Goal: Transaction & Acquisition: Obtain resource

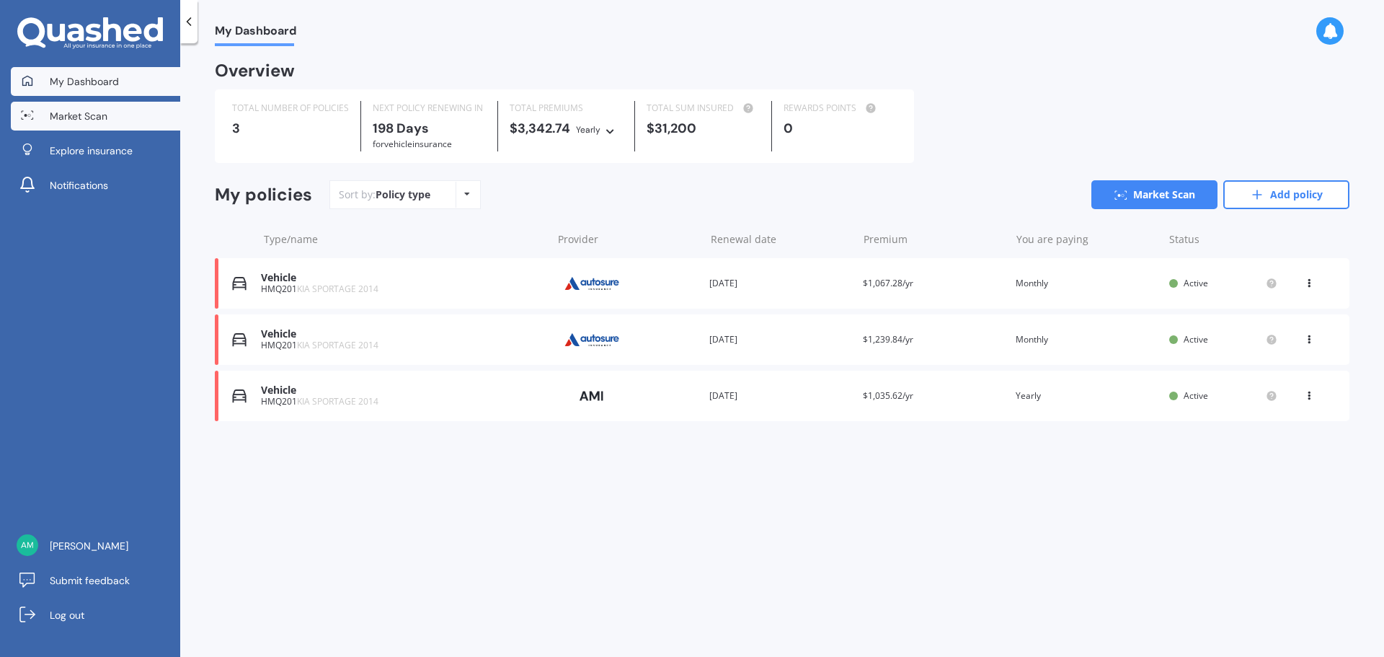
click at [97, 117] on span "Market Scan" at bounding box center [79, 116] width 58 height 14
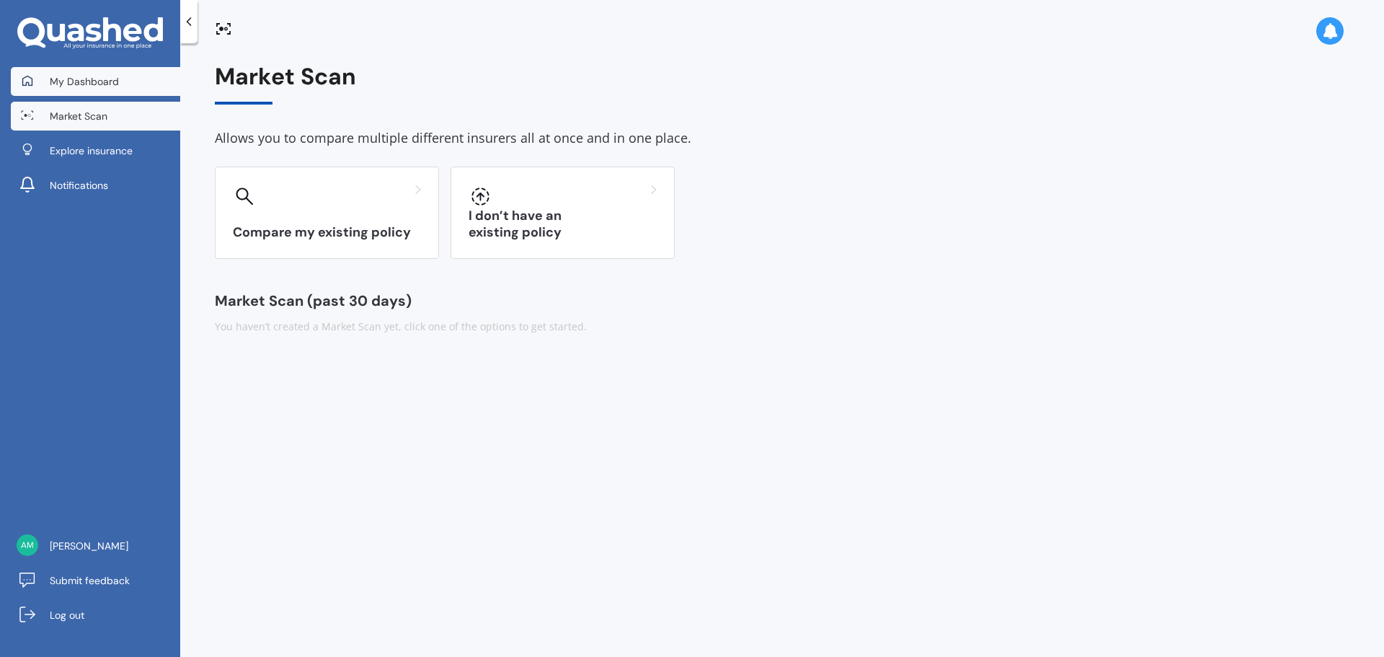
click at [83, 89] on link "My Dashboard" at bounding box center [95, 81] width 169 height 29
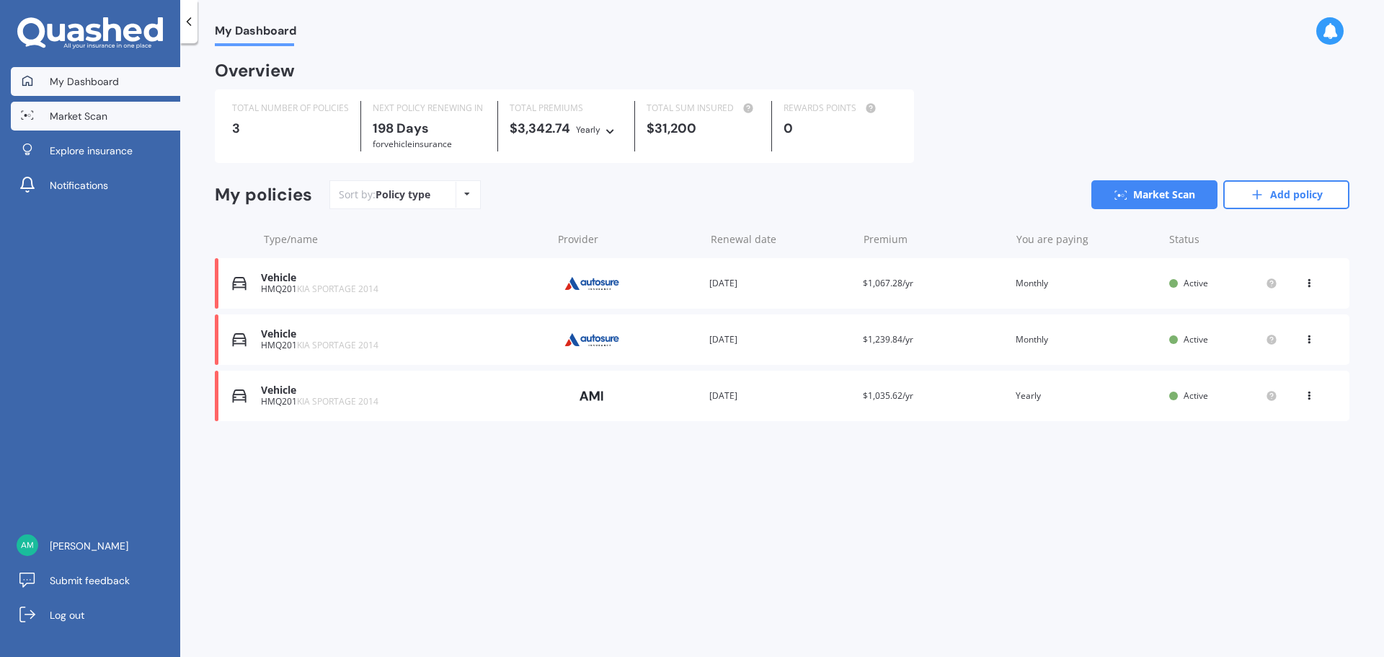
click at [109, 122] on link "Market Scan" at bounding box center [95, 116] width 169 height 29
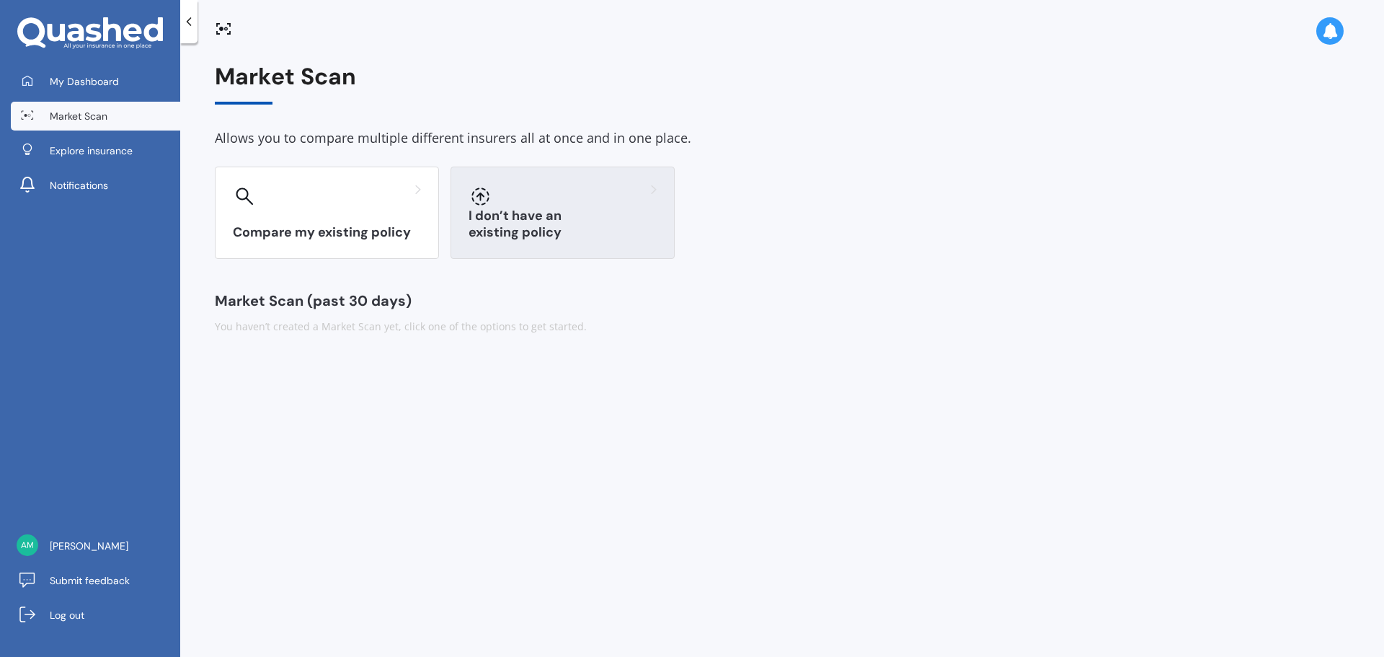
click at [504, 228] on h3 "I don’t have an existing policy" at bounding box center [562, 224] width 188 height 33
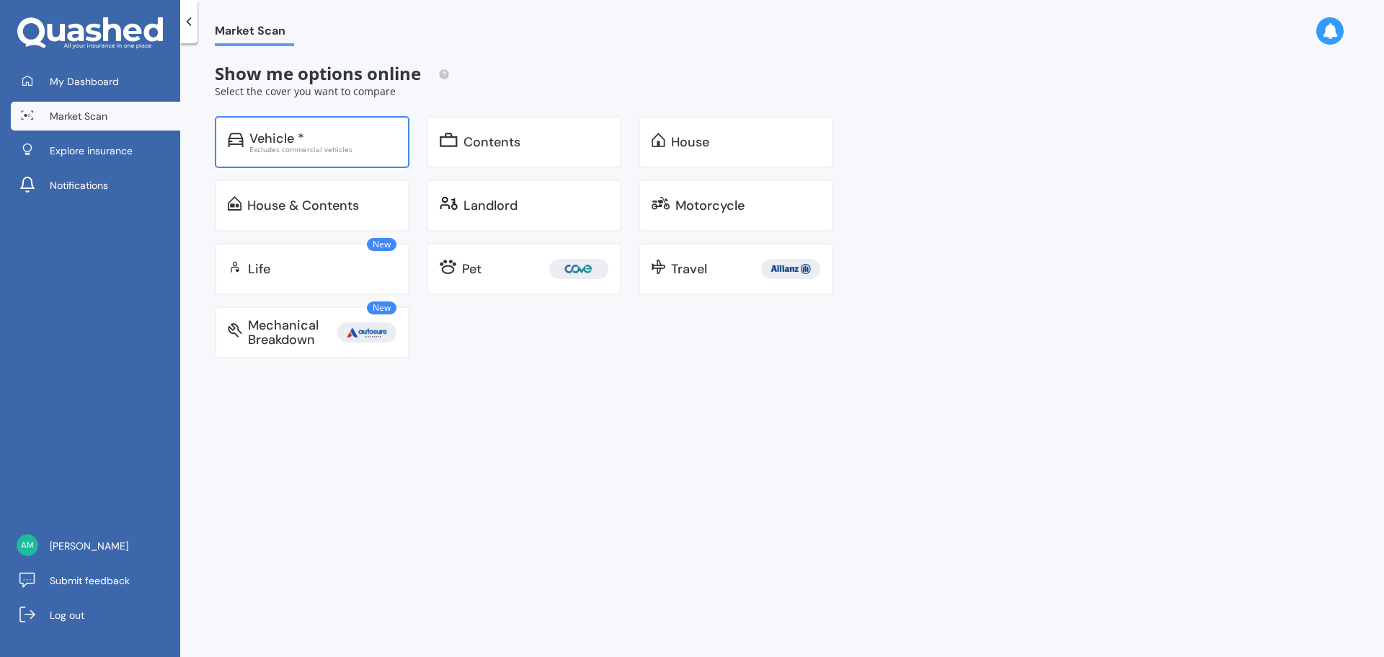
click at [313, 120] on div "Vehicle * Excludes commercial vehicles" at bounding box center [312, 142] width 195 height 52
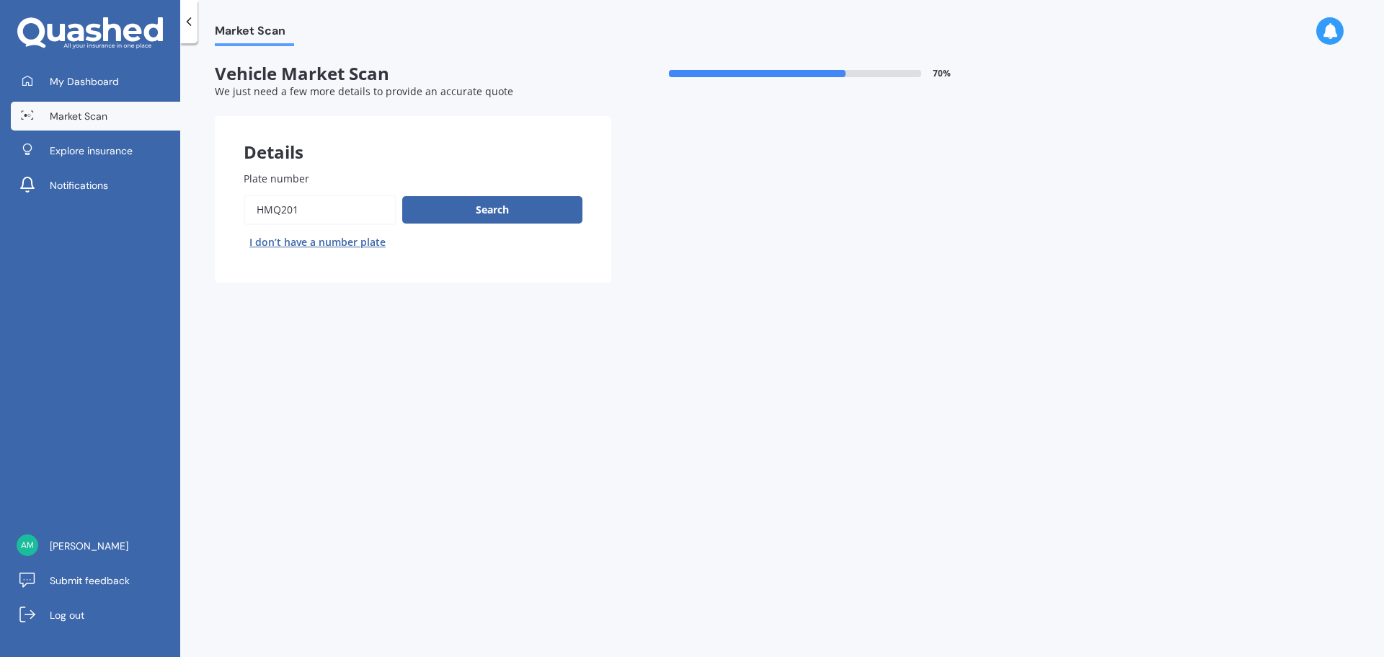
drag, startPoint x: 319, startPoint y: 208, endPoint x: 208, endPoint y: 210, distance: 111.0
click at [208, 210] on div "Market Scan Vehicle Market Scan 70 % We just need a few more details to provide…" at bounding box center [782, 352] width 1204 height 613
click at [301, 245] on button "I don’t have a number plate" at bounding box center [318, 242] width 148 height 23
select select "18"
select select "09"
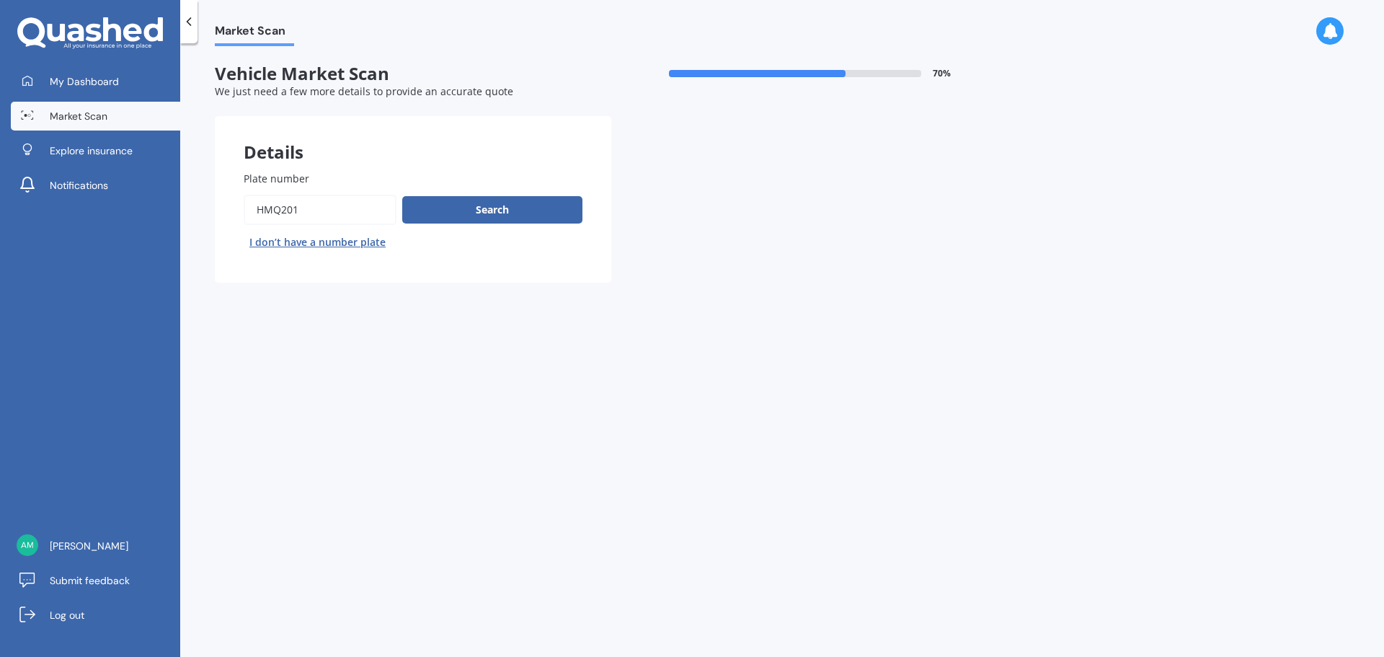
select select "1979"
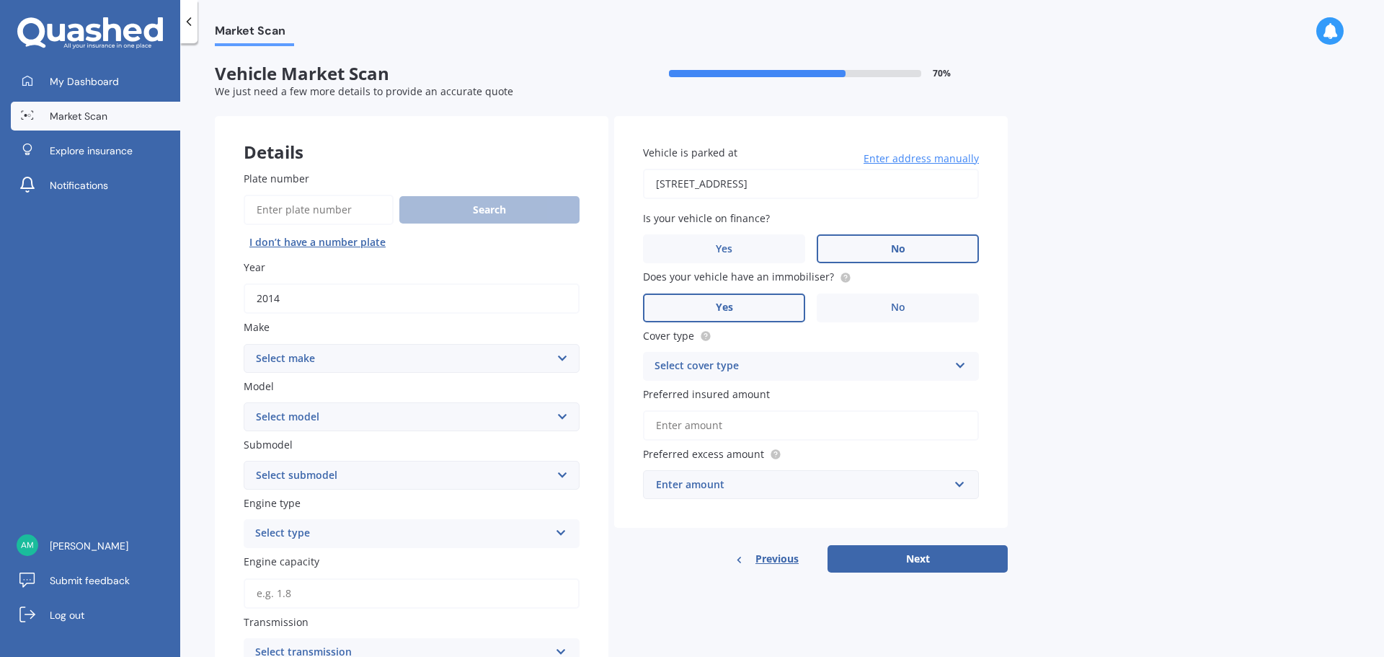
click at [324, 242] on button "I don’t have a number plate" at bounding box center [318, 242] width 148 height 23
click at [317, 208] on input "Plate number" at bounding box center [319, 210] width 150 height 30
type input "HMQ201"
click at [419, 207] on button "Search" at bounding box center [489, 209] width 180 height 27
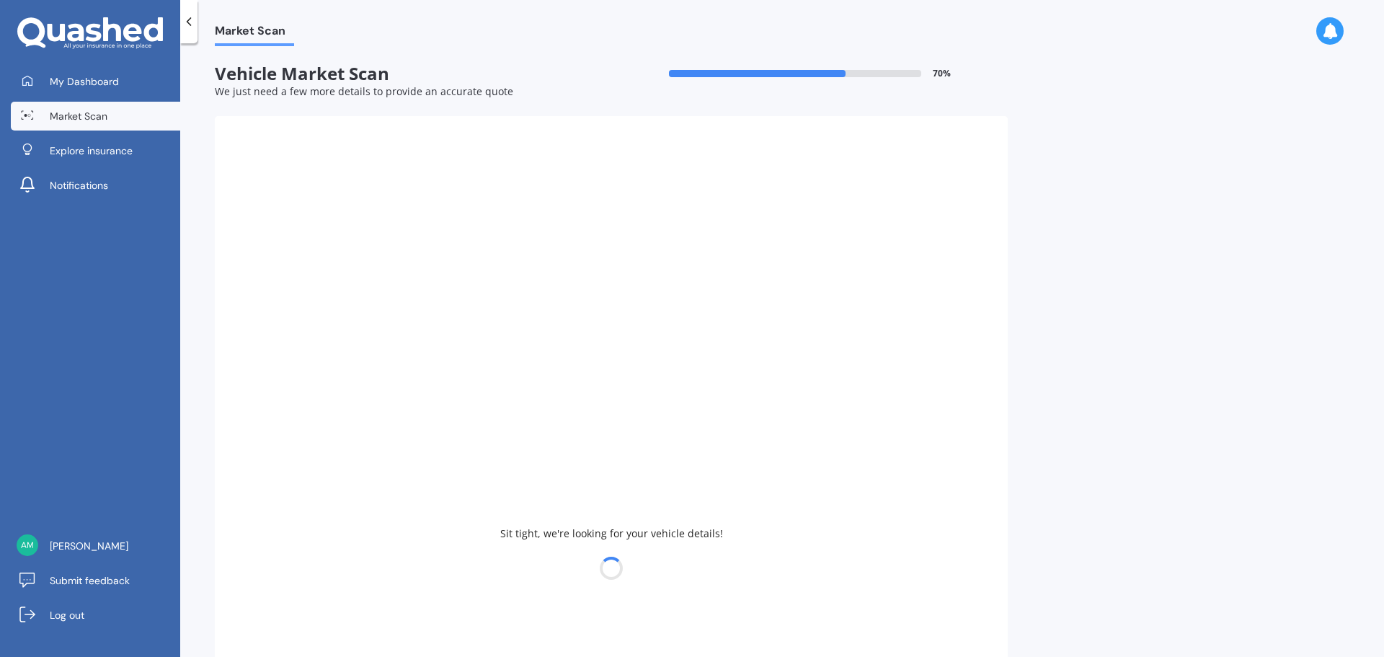
select select "KIA"
select select "SPORTAGE"
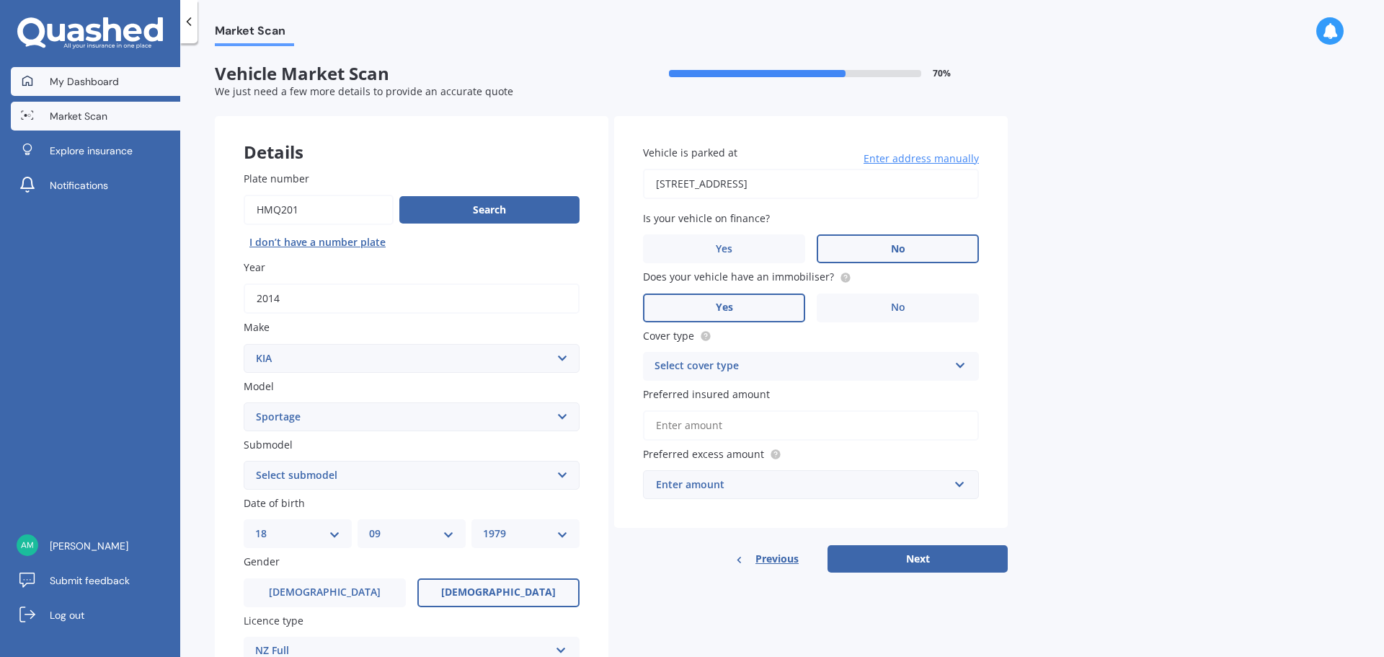
click at [93, 85] on span "My Dashboard" at bounding box center [84, 81] width 69 height 14
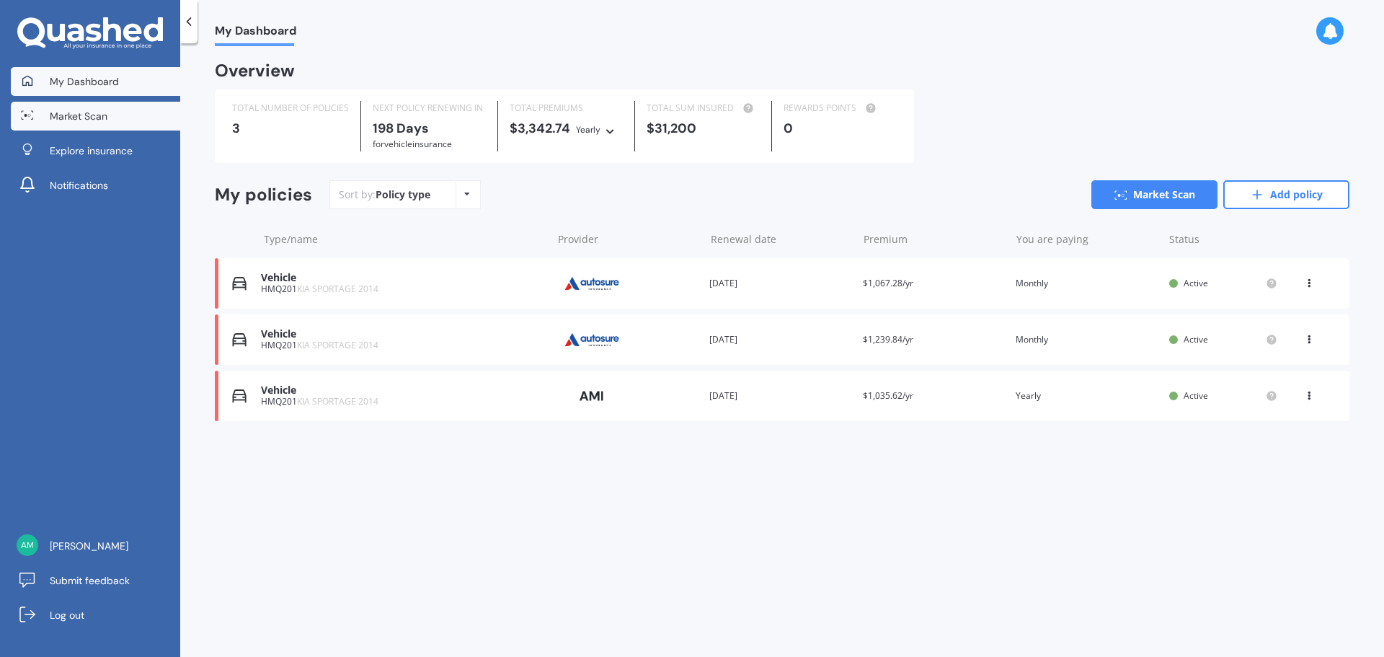
click at [90, 114] on span "Market Scan" at bounding box center [79, 116] width 58 height 14
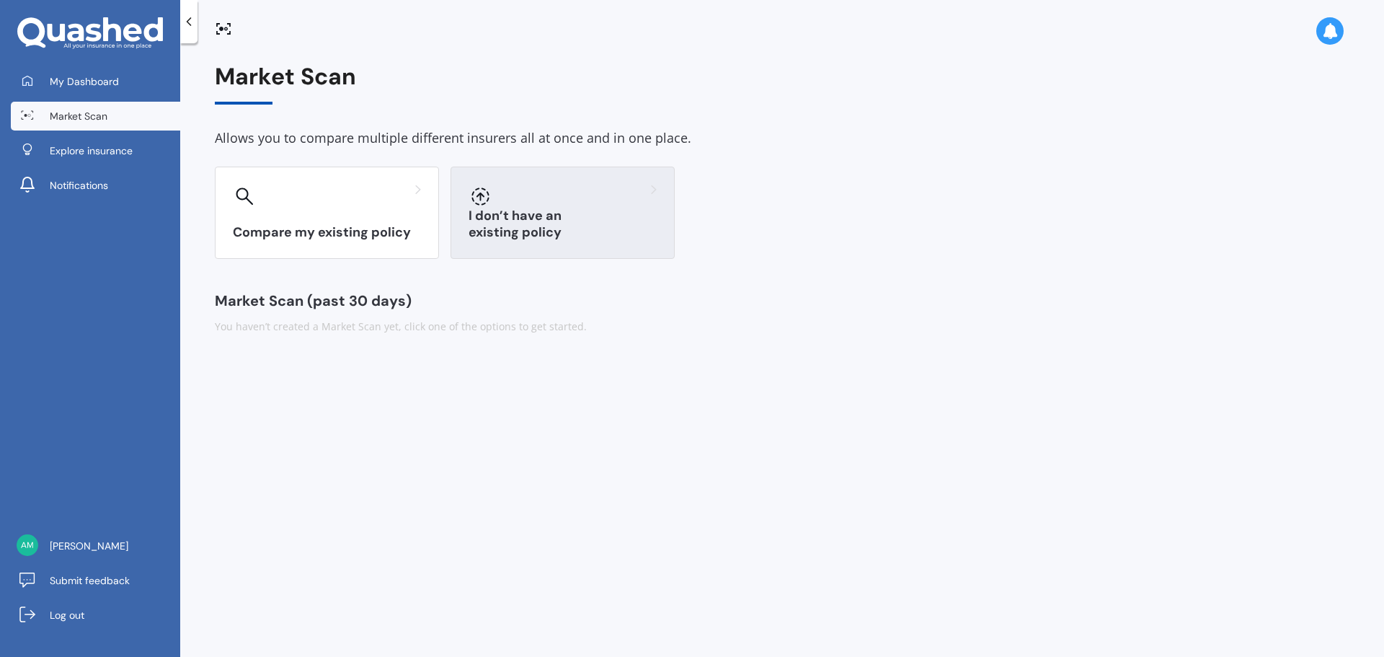
click at [500, 236] on h3 "I don’t have an existing policy" at bounding box center [562, 224] width 188 height 33
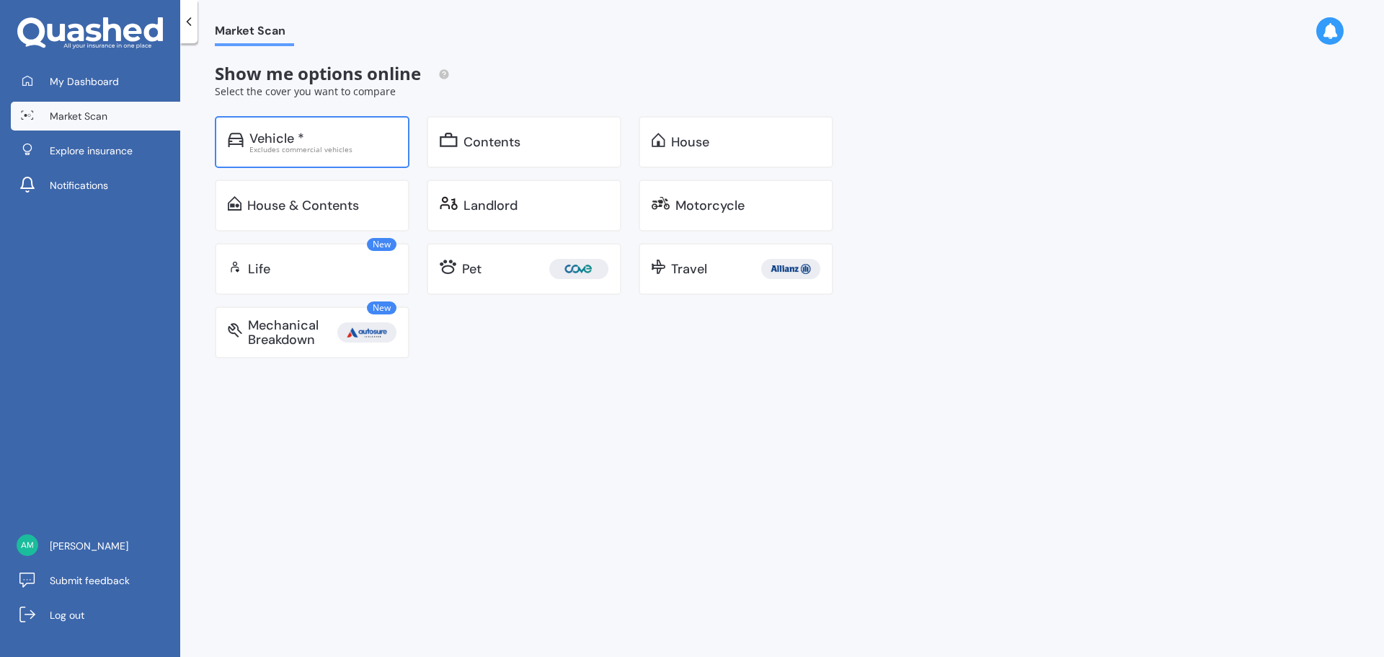
click at [298, 131] on div "Vehicle *" at bounding box center [276, 138] width 55 height 14
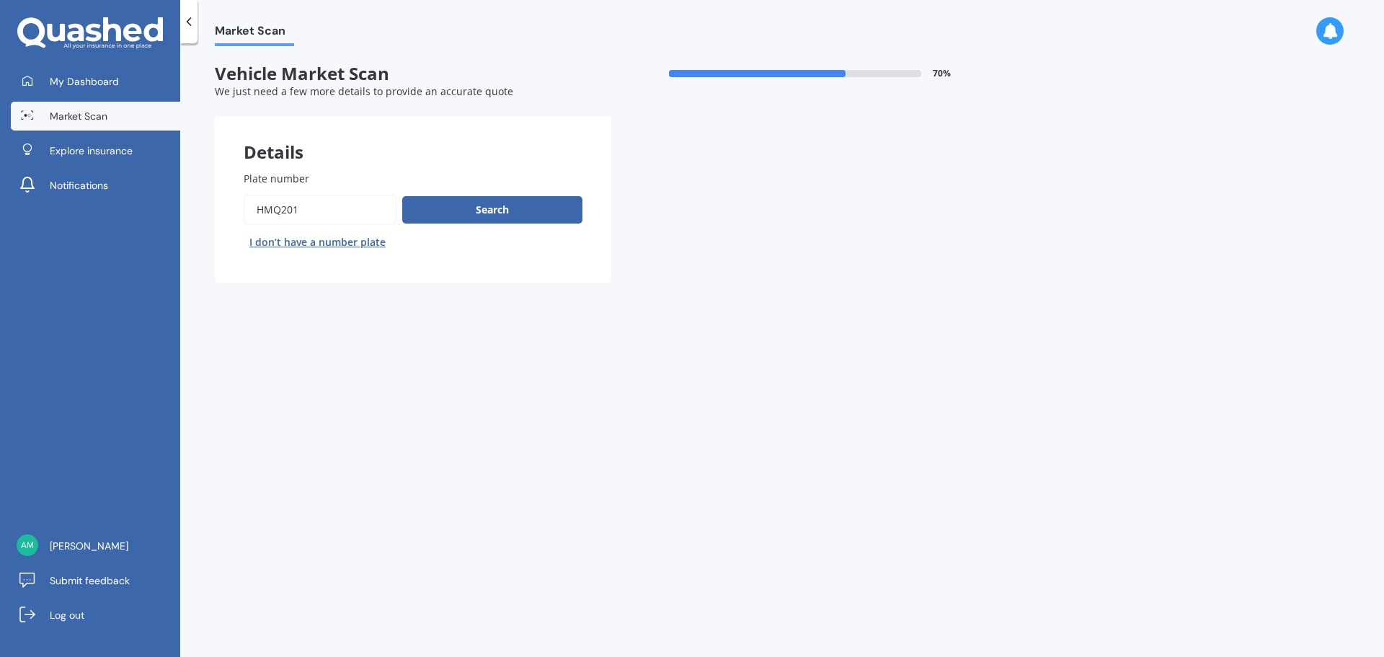
click at [307, 204] on input "Plate number" at bounding box center [320, 210] width 153 height 30
drag, startPoint x: 307, startPoint y: 204, endPoint x: 197, endPoint y: 207, distance: 110.3
click at [197, 207] on div "Market Scan Vehicle Market Scan 70 % We just need a few more details to provide…" at bounding box center [782, 352] width 1204 height 613
paste input "QTR492"
type input "QTR492"
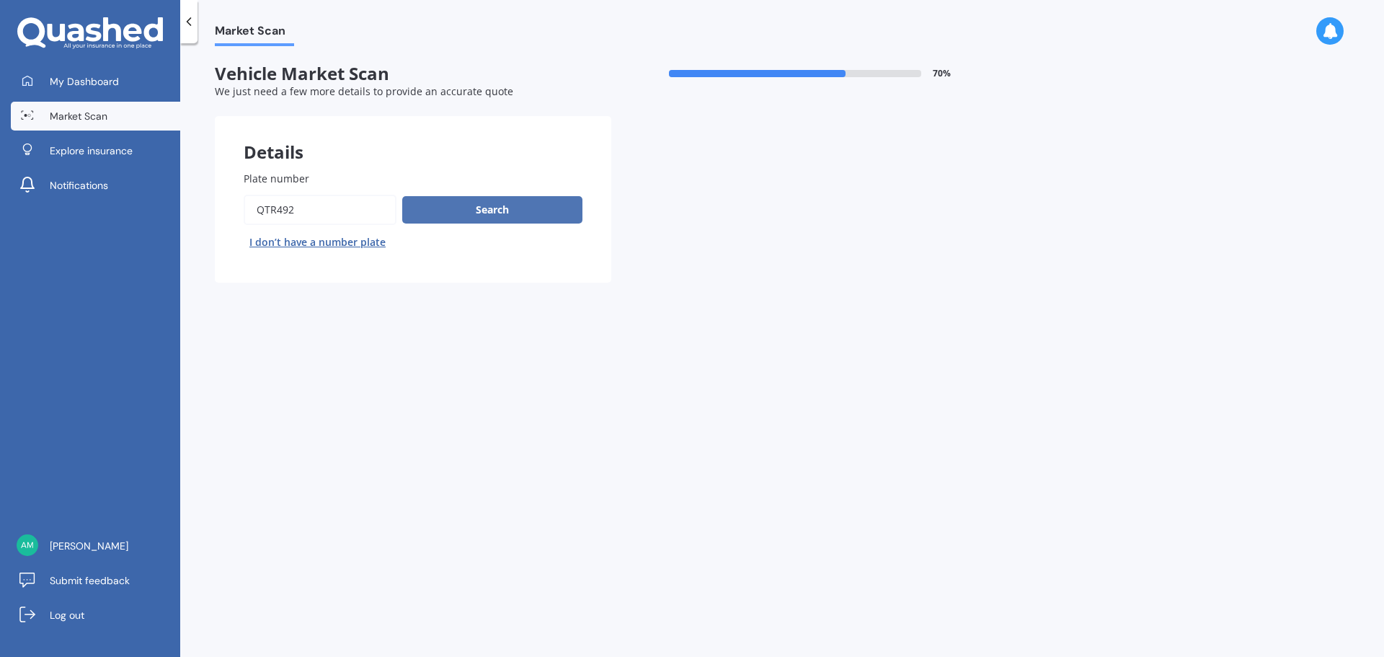
click at [463, 215] on button "Search" at bounding box center [492, 209] width 180 height 27
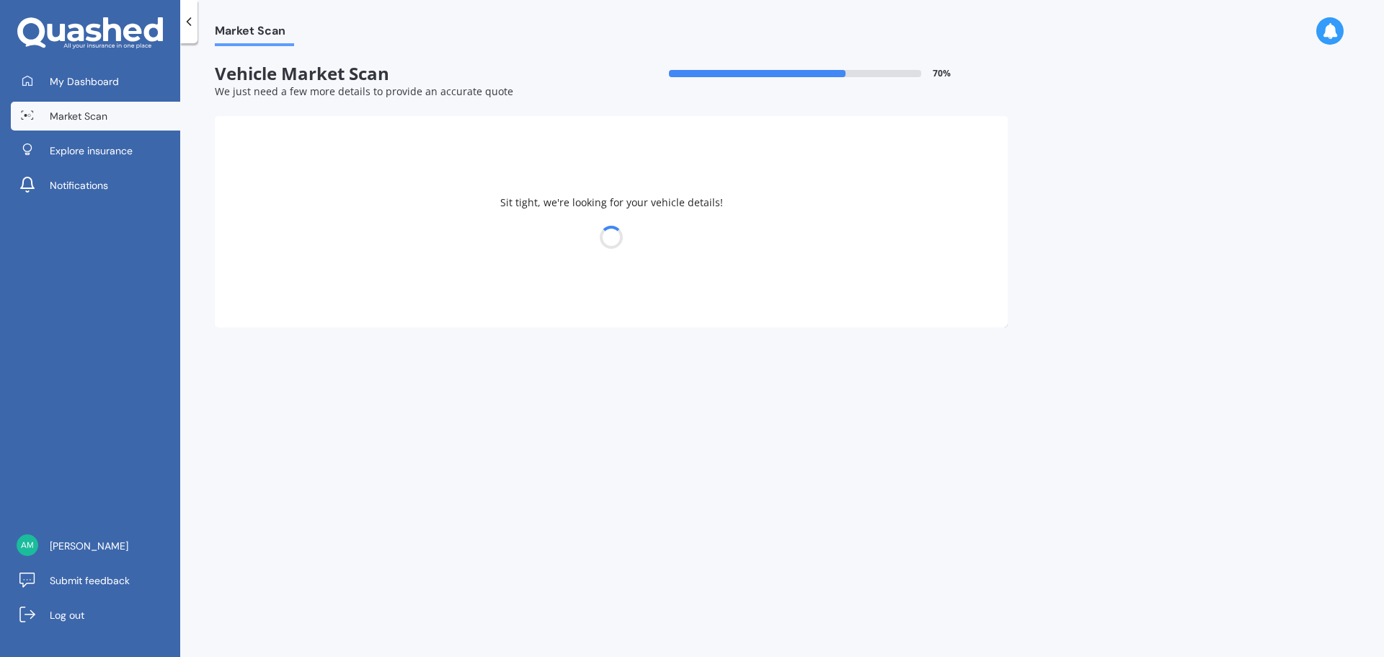
select select "VOLKSWAGEN"
select select "18"
select select "09"
select select "1979"
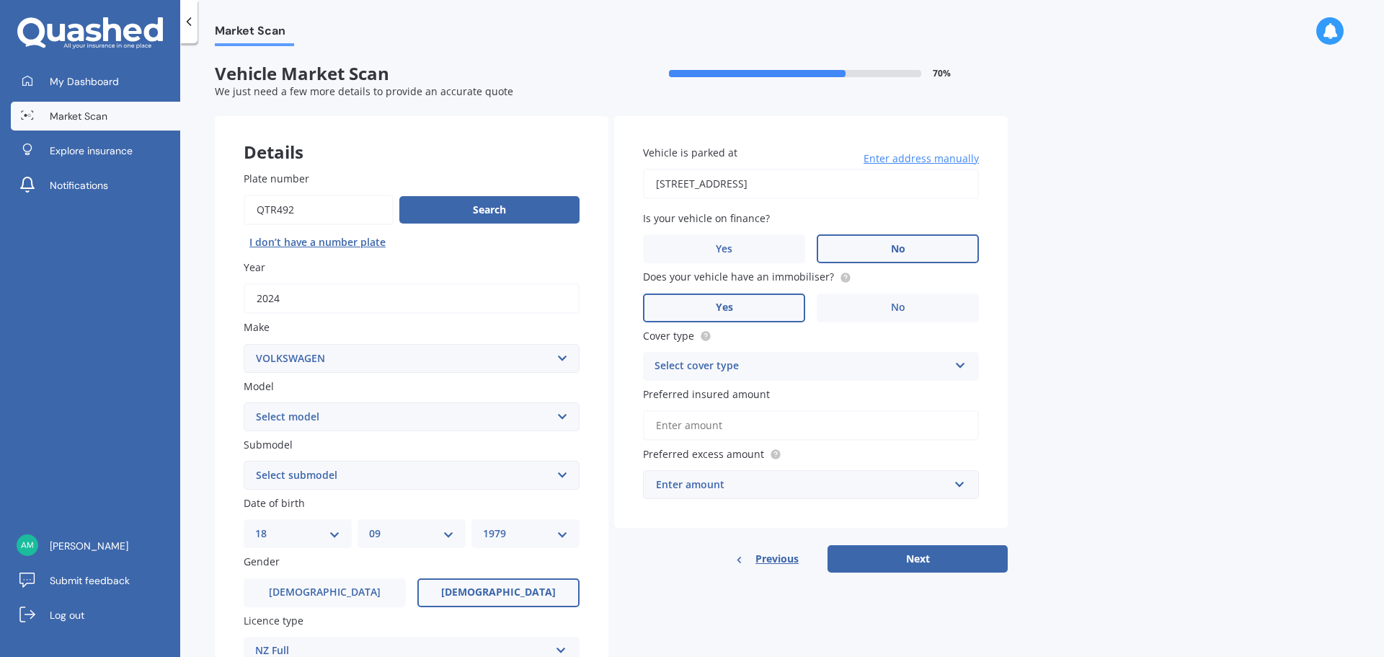
click at [363, 422] on select "Select model Amarok Arteon Beetle Bora Caddy California Caravelle Corrado Craft…" at bounding box center [412, 416] width 336 height 29
click at [201, 332] on div "Market Scan Vehicle Market Scan 70 % We just need a few more details to provide…" at bounding box center [782, 352] width 1204 height 613
click at [505, 422] on select "Select model Amarok Arteon Beetle Bora Caddy California Caravelle Corrado Craft…" at bounding box center [412, 416] width 336 height 29
select select "ID.5 PRO"
click at [244, 402] on select "Select model Amarok Arteon Beetle Bora Caddy California Caravelle Corrado Craft…" at bounding box center [412, 416] width 336 height 29
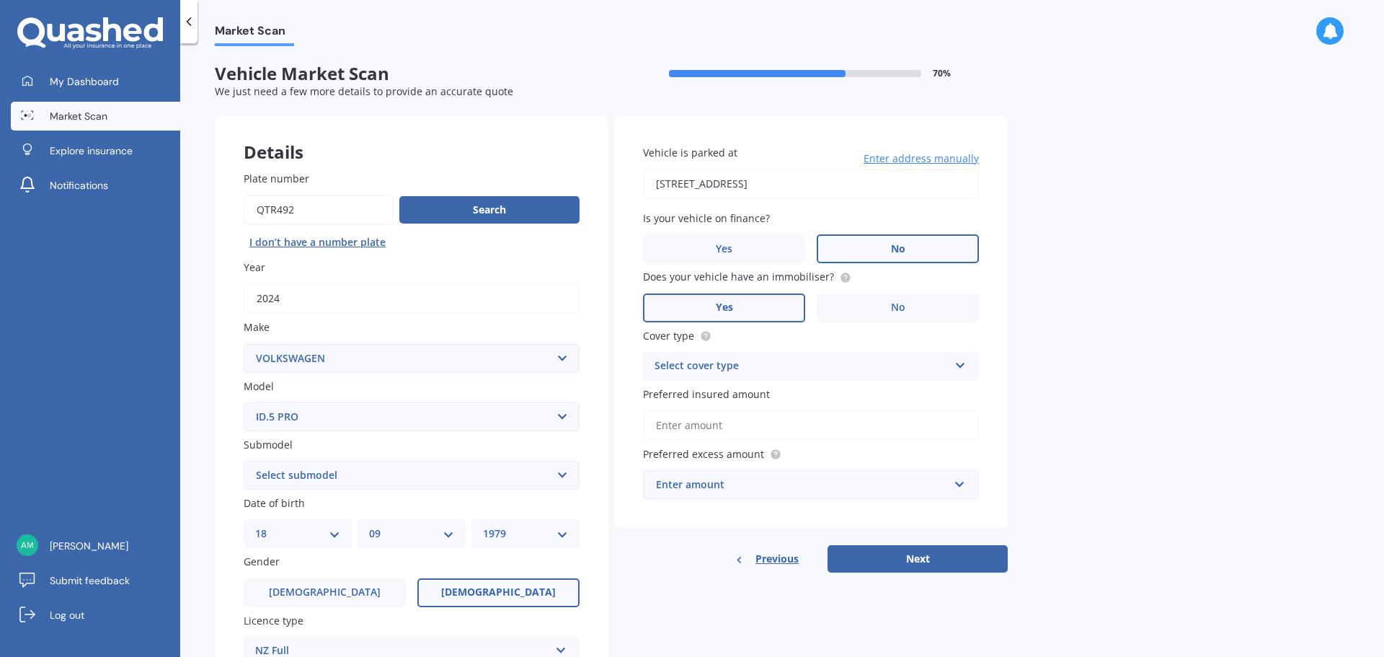
click at [543, 479] on select "Select submodel MY24 PRO Coupe 5dr Reduction Gear 1sp 150kW" at bounding box center [412, 475] width 336 height 29
select select "MY24 PRO COUPE 5DR REDUCTION GEAR 1SP 150KW"
click at [244, 461] on select "Select submodel MY24 PRO Coupe 5dr Reduction Gear 1sp 150kW" at bounding box center [412, 475] width 336 height 29
click at [608, 485] on div "Plate number Search I don’t have a number plate Year 2024 Make Select make AC A…" at bounding box center [412, 477] width 394 height 670
